Goal: Task Accomplishment & Management: Manage account settings

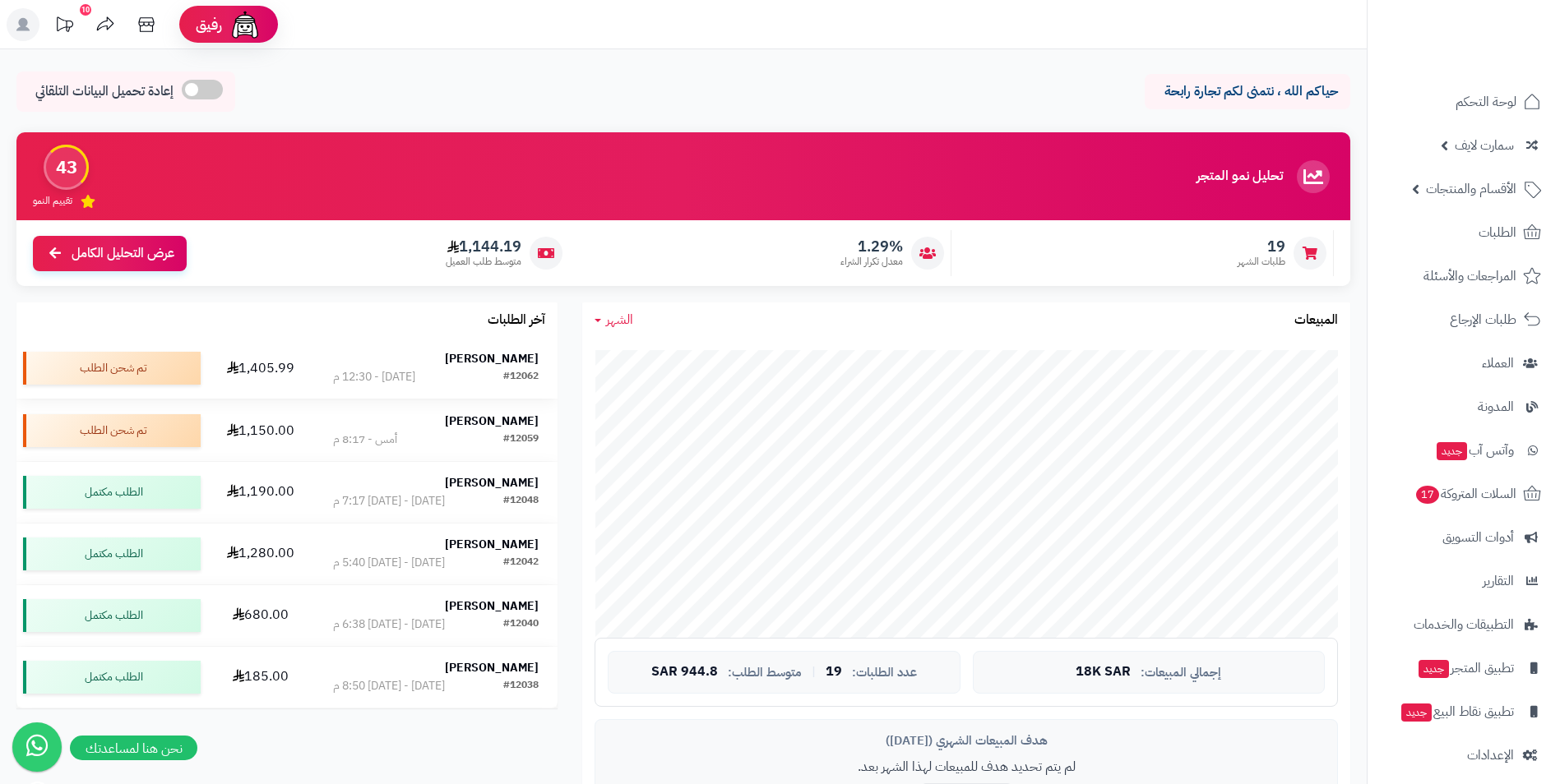
click at [505, 355] on strong "Asma Mu" at bounding box center [492, 359] width 94 height 17
click at [507, 415] on strong "Alhanof Alsalamh" at bounding box center [492, 420] width 94 height 17
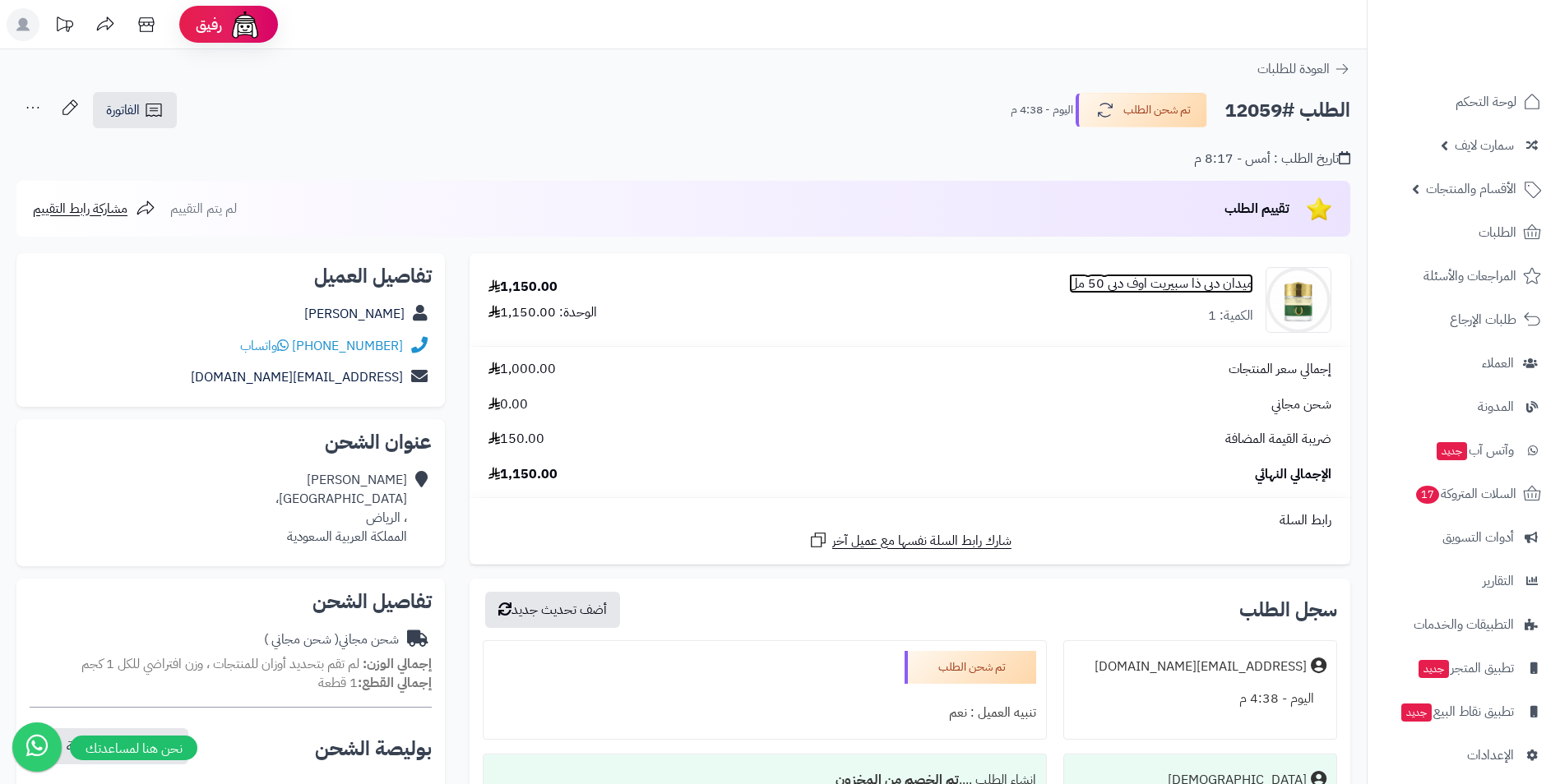
click at [1222, 290] on link "ميدان دبي ذا سبيريت اوف دبي 50 مل" at bounding box center [1161, 284] width 184 height 19
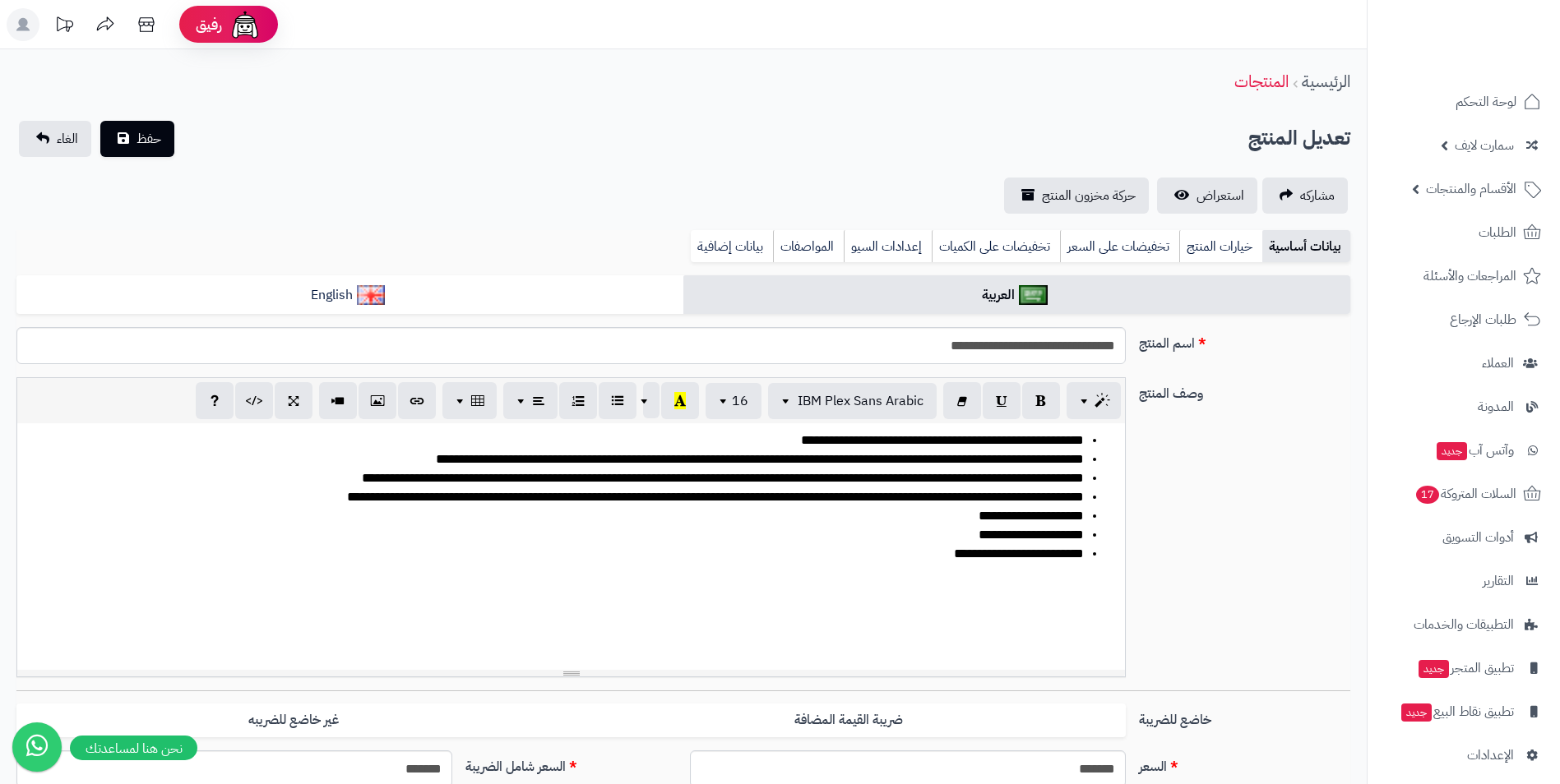
scroll to position [280, 0]
click at [1222, 198] on span "استعراض" at bounding box center [1221, 195] width 47 height 19
